Goal: Transaction & Acquisition: Purchase product/service

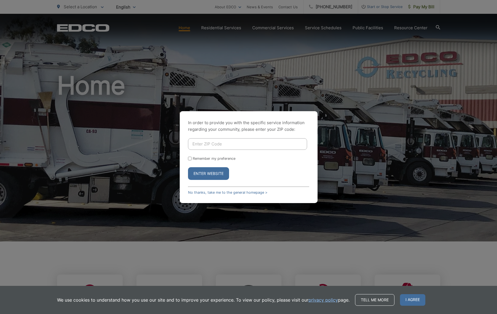
click at [257, 142] on input "Enter ZIP Code" at bounding box center [247, 144] width 119 height 12
type input "91932"
click at [209, 174] on button "Enter Website" at bounding box center [208, 173] width 41 height 13
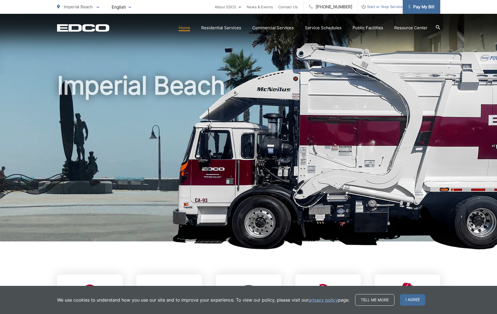
click at [419, 7] on span "Pay My Bill" at bounding box center [421, 7] width 26 height 7
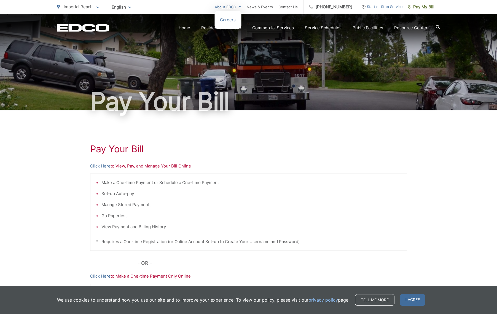
click at [241, 7] on link "About EDCO" at bounding box center [228, 7] width 26 height 7
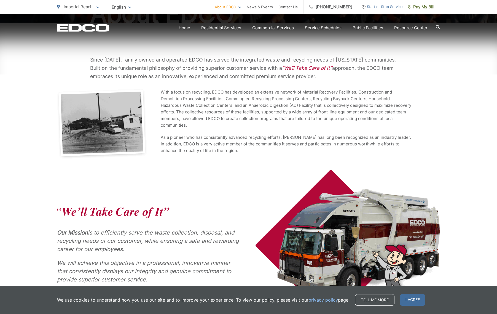
scroll to position [162, 0]
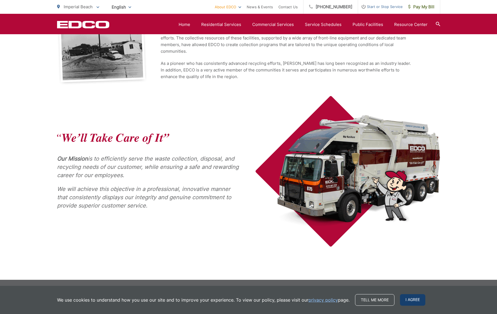
click at [409, 300] on span "I agree" at bounding box center [412, 300] width 25 height 12
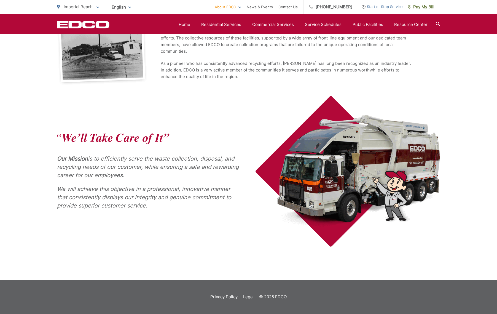
click at [79, 7] on span "Imperial Beach" at bounding box center [78, 6] width 29 height 5
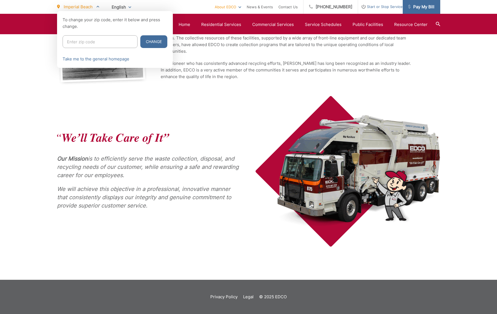
click at [419, 8] on span "Pay My Bill" at bounding box center [421, 7] width 26 height 7
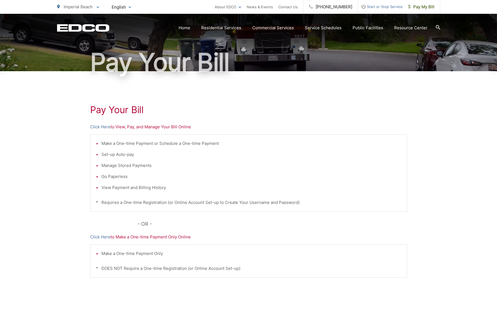
scroll to position [36, 0]
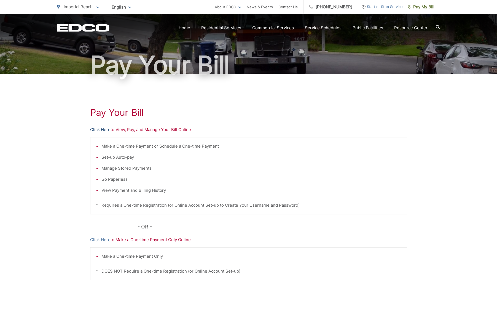
click at [103, 130] on link "Click Here" at bounding box center [100, 129] width 20 height 7
